Goal: Contribute content: Add original content to the website for others to see

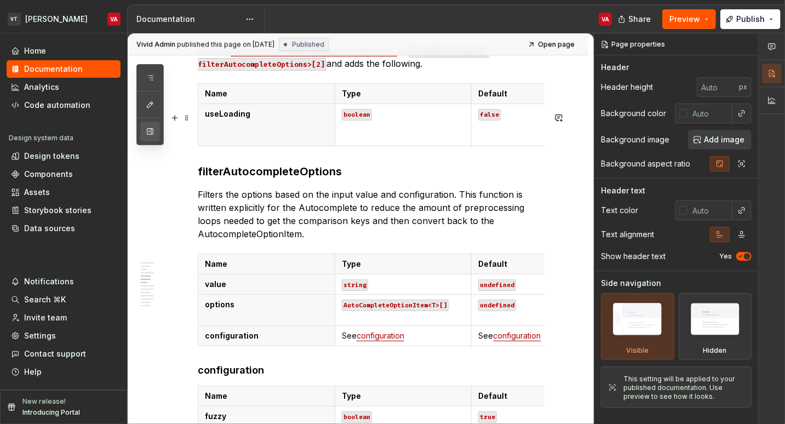
scroll to position [1703, 0]
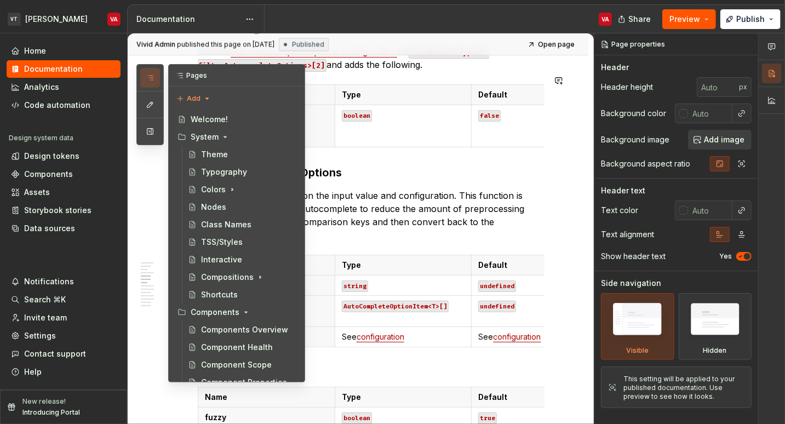
click at [148, 72] on button "button" at bounding box center [150, 78] width 20 height 20
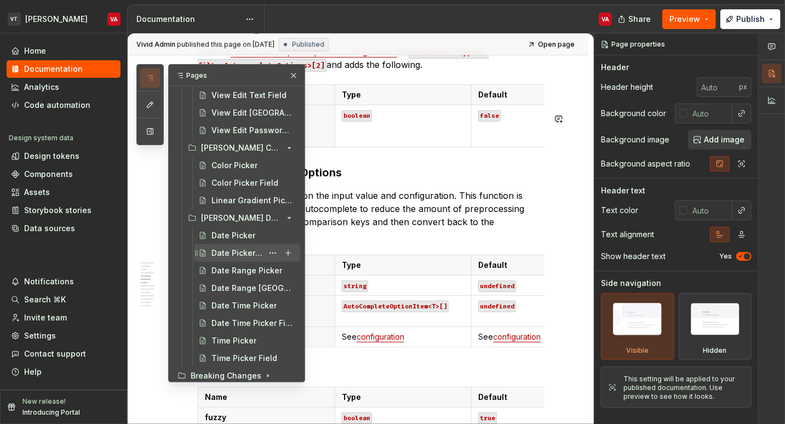
scroll to position [2650, 0]
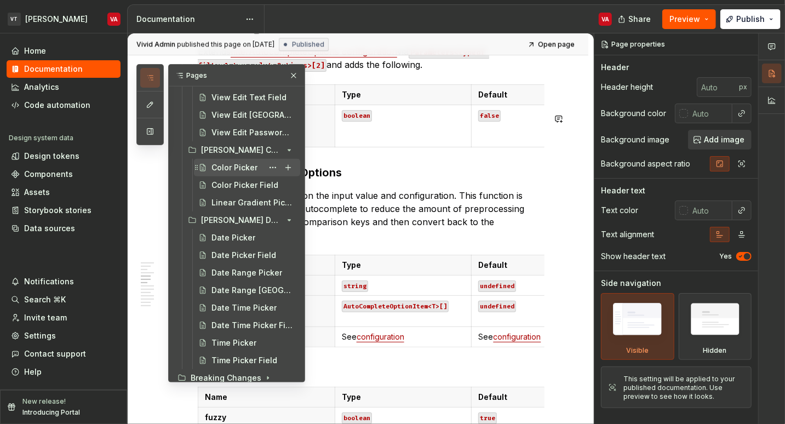
click at [226, 168] on div "Color Picker" at bounding box center [234, 167] width 46 height 11
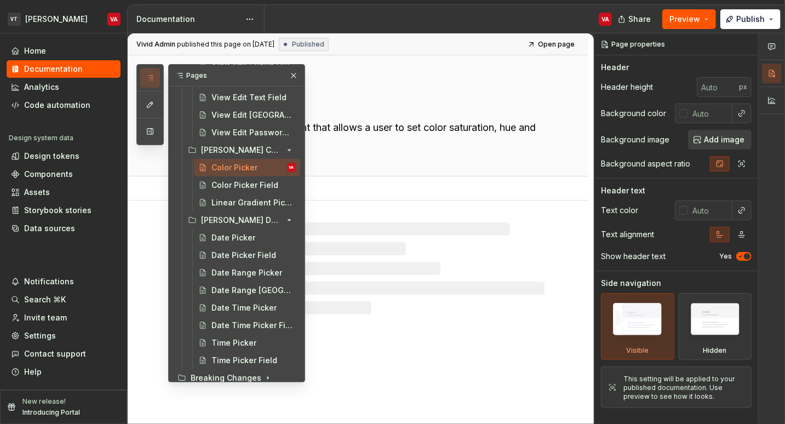
click at [390, 119] on textarea "A color input component that allows a user to set color saturation, hue and opa…" at bounding box center [368, 134] width 347 height 31
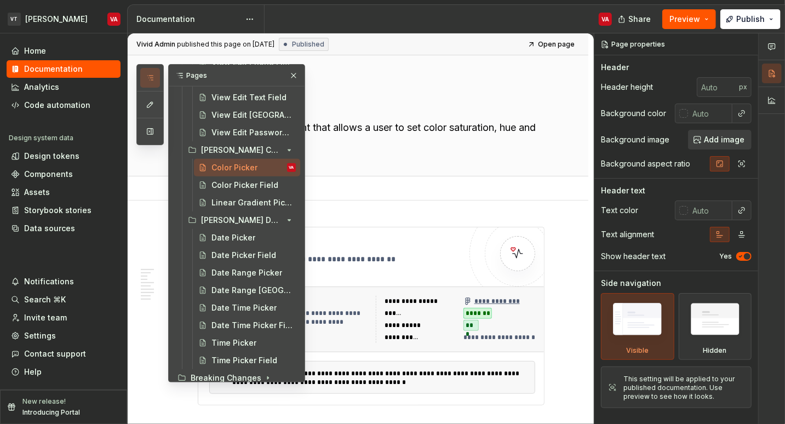
click at [347, 187] on div "Add tab" at bounding box center [371, 188] width 347 height 15
click at [146, 77] on icon "button" at bounding box center [150, 77] width 9 height 9
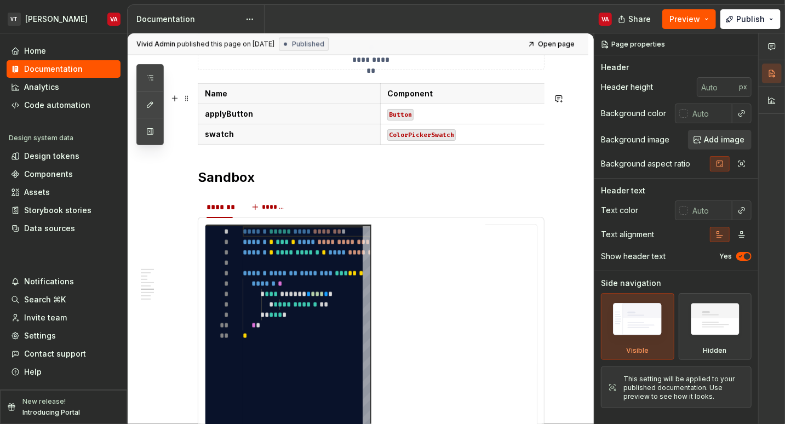
scroll to position [1006, 0]
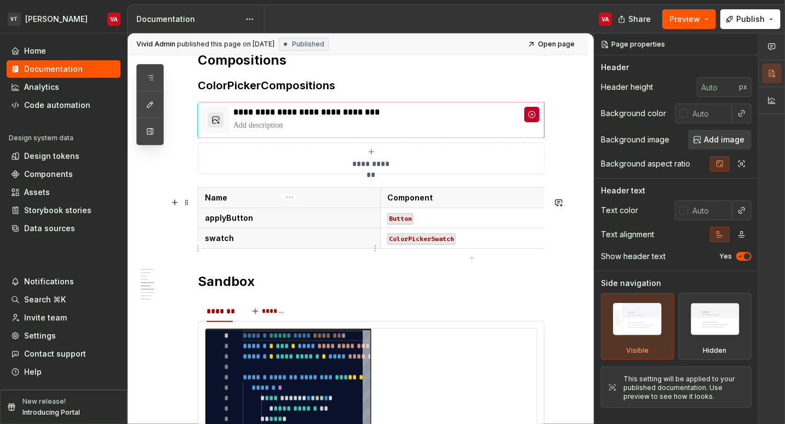
click at [267, 244] on p "swatch" at bounding box center [289, 238] width 169 height 11
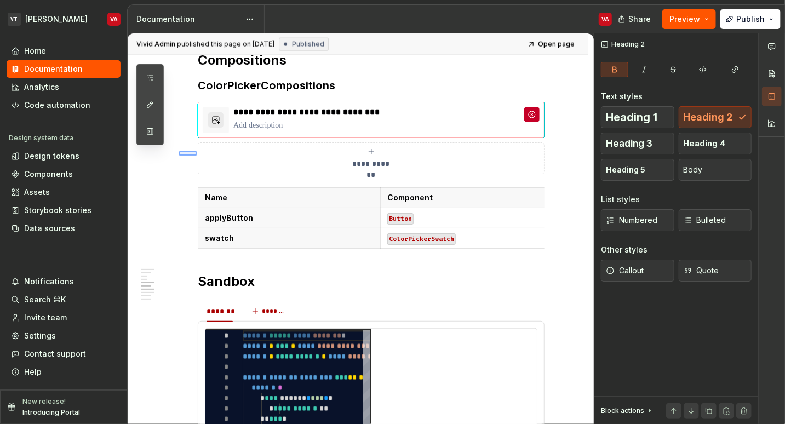
drag, startPoint x: 179, startPoint y: 156, endPoint x: 233, endPoint y: 140, distance: 56.3
click at [233, 140] on div "**********" at bounding box center [361, 228] width 466 height 391
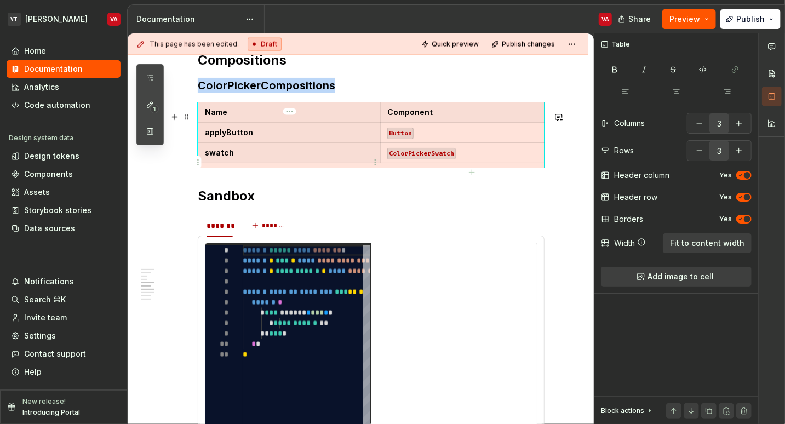
click at [243, 158] on p "swatch" at bounding box center [289, 152] width 169 height 11
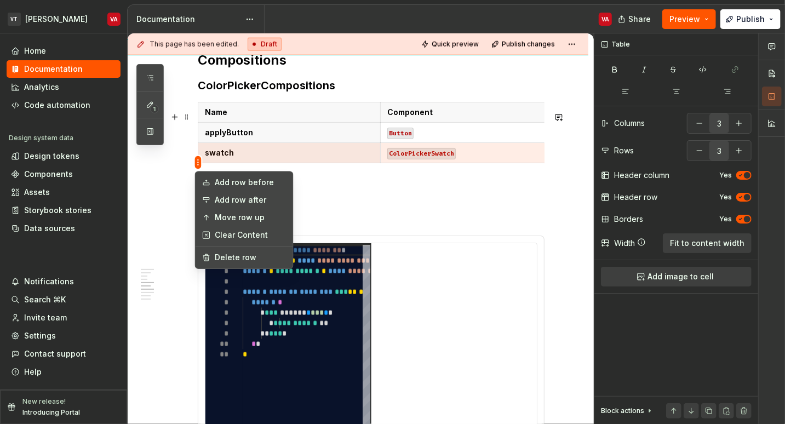
click at [199, 163] on html "VT [PERSON_NAME] VA Home Documentation Analytics Code automation Design system …" at bounding box center [392, 212] width 785 height 424
click at [220, 258] on div "Delete row" at bounding box center [250, 257] width 71 height 11
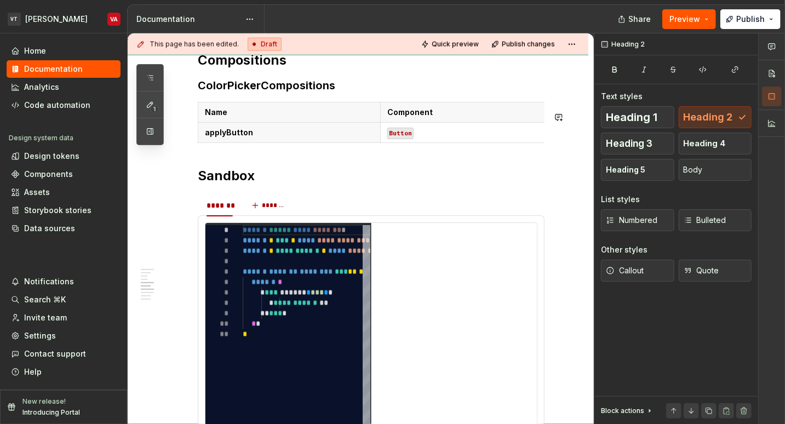
type textarea "*"
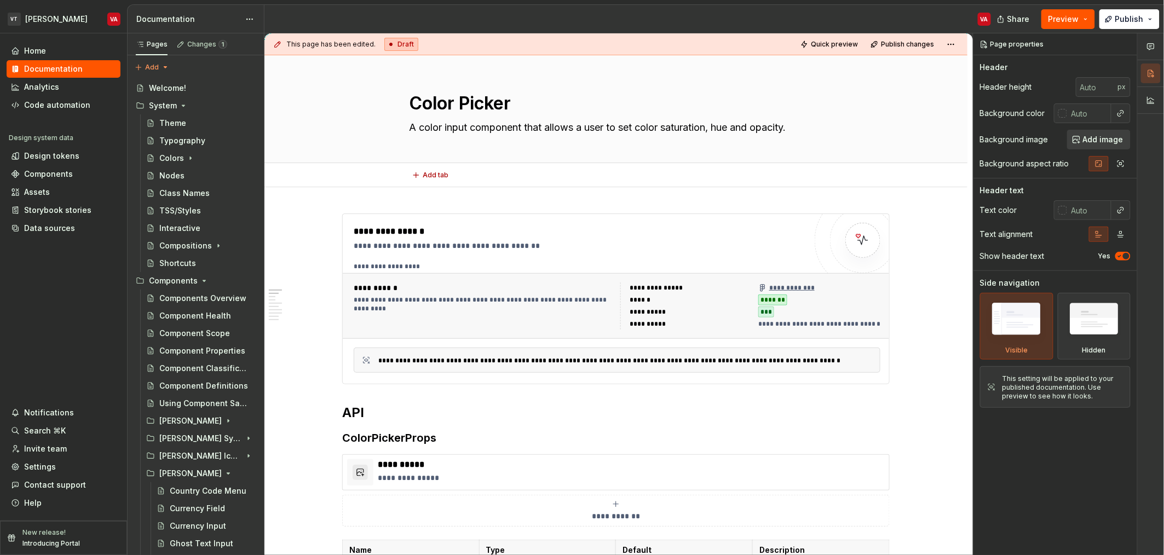
type textarea "*"
